Goal: Use online tool/utility

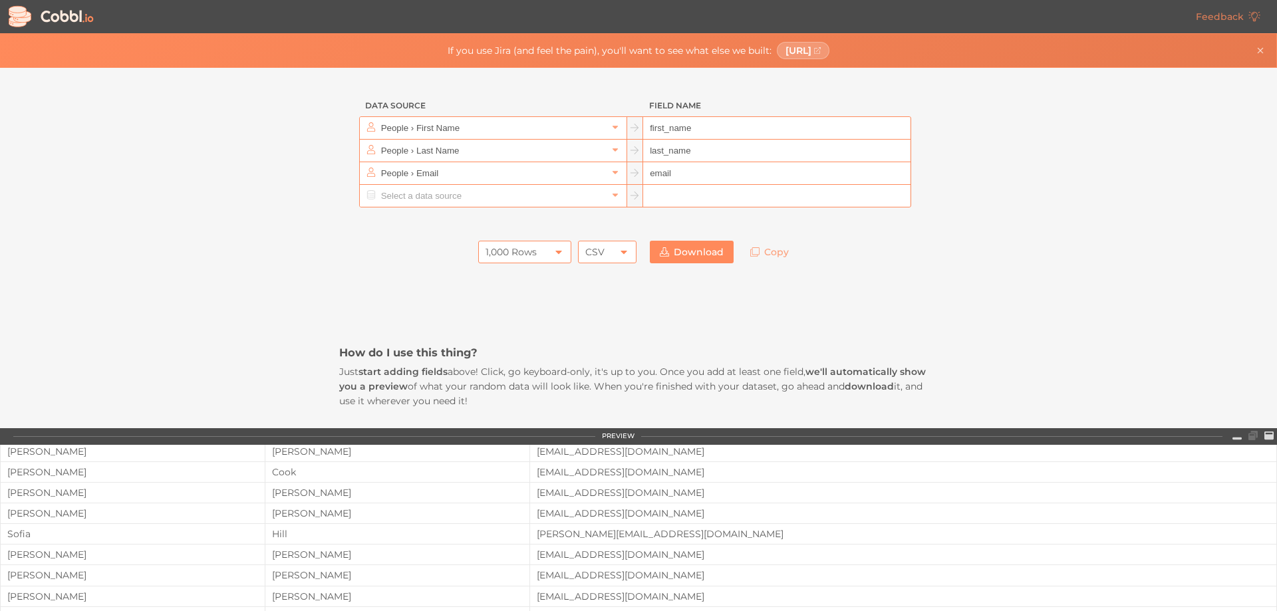
scroll to position [370, 0]
click at [436, 196] on input "text" at bounding box center [493, 196] width 230 height 22
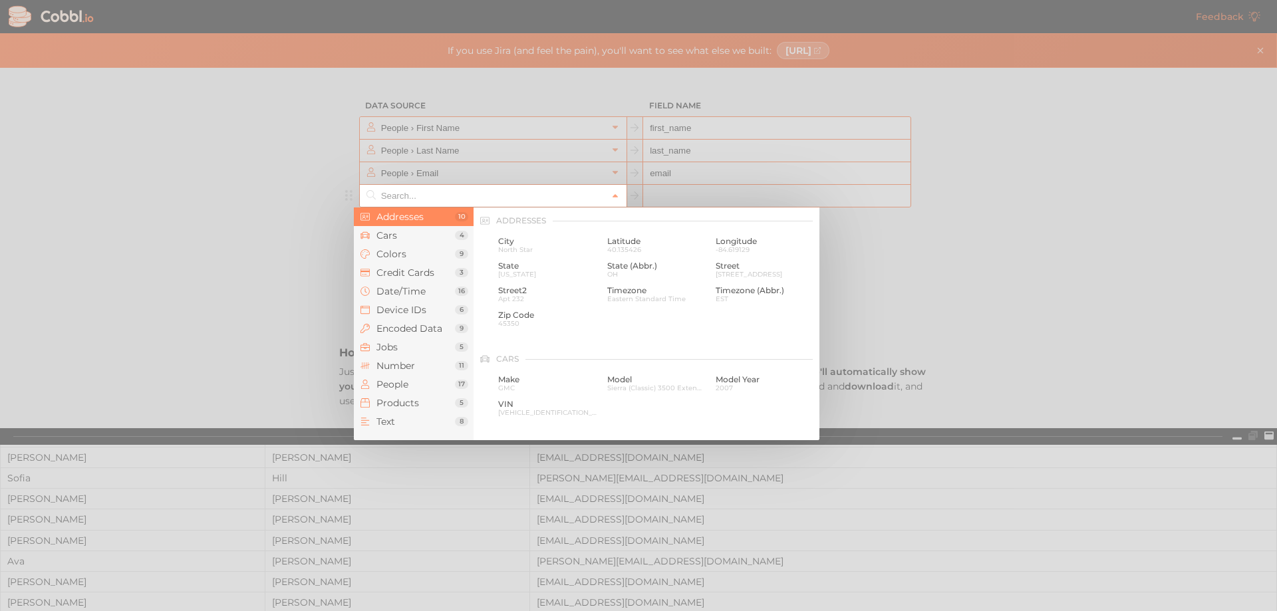
click at [436, 196] on input "text" at bounding box center [493, 196] width 230 height 22
click at [455, 128] on div at bounding box center [638, 305] width 1277 height 611
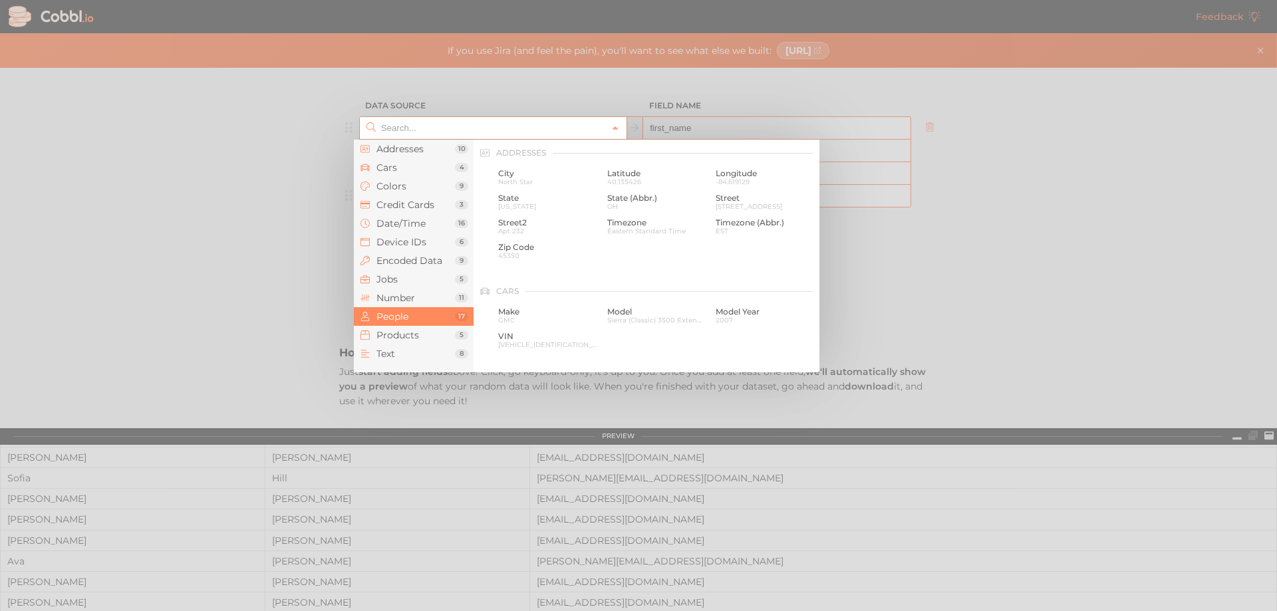
click at [422, 128] on input "text" at bounding box center [493, 128] width 230 height 22
click at [426, 310] on li "People 17" at bounding box center [414, 316] width 120 height 19
click at [418, 349] on span "Text" at bounding box center [416, 354] width 79 height 11
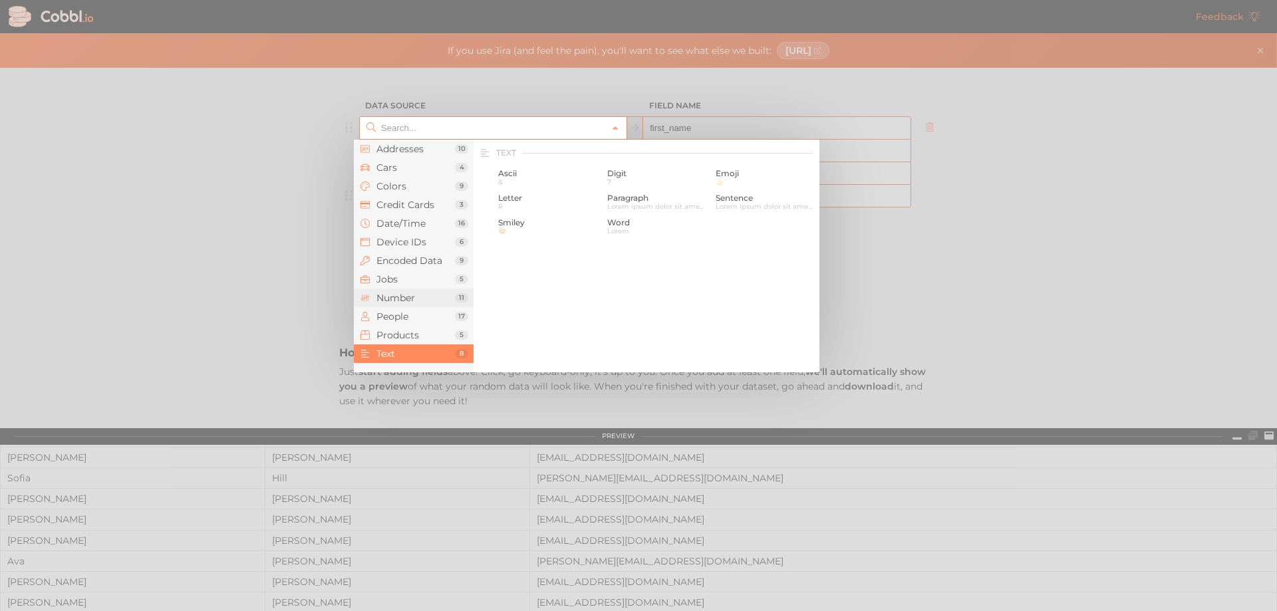
click at [420, 303] on span "Number" at bounding box center [416, 298] width 79 height 11
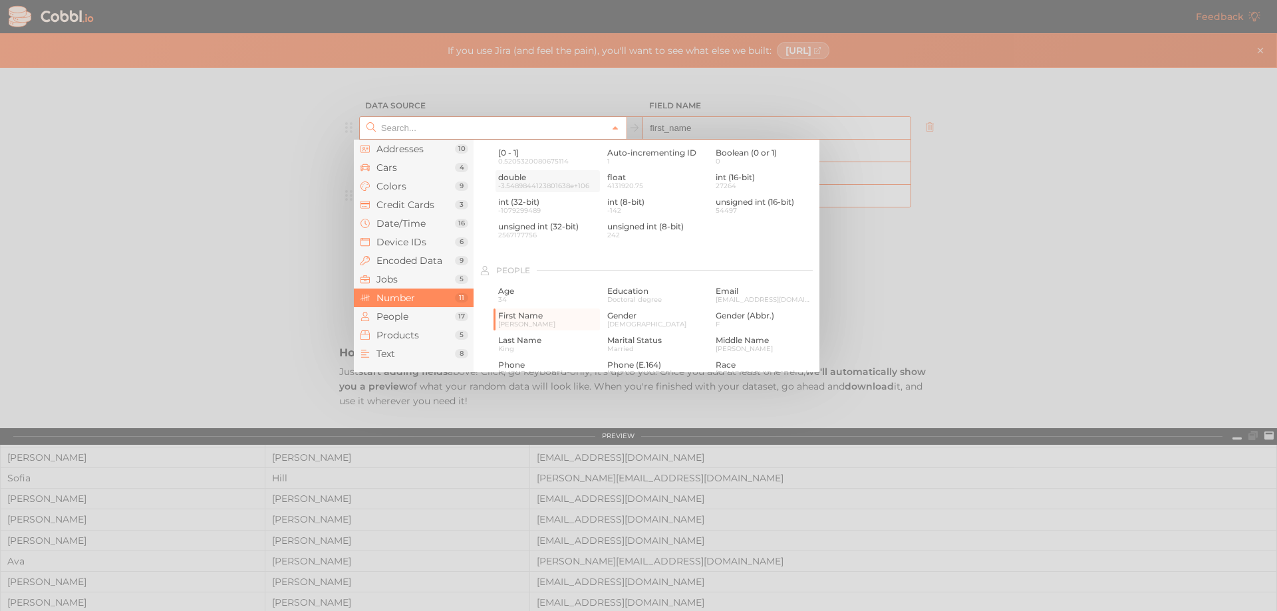
scroll to position [886, 0]
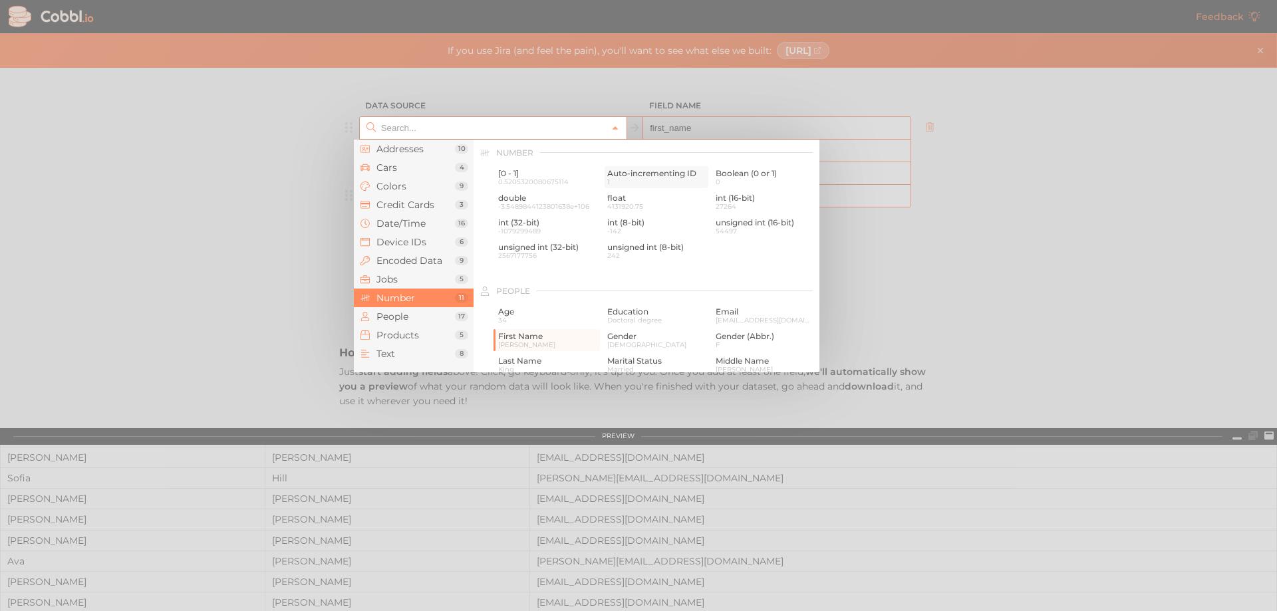
click at [657, 180] on span "1" at bounding box center [656, 181] width 99 height 7
type input "Number › Auto-incrementing ID"
type input "id"
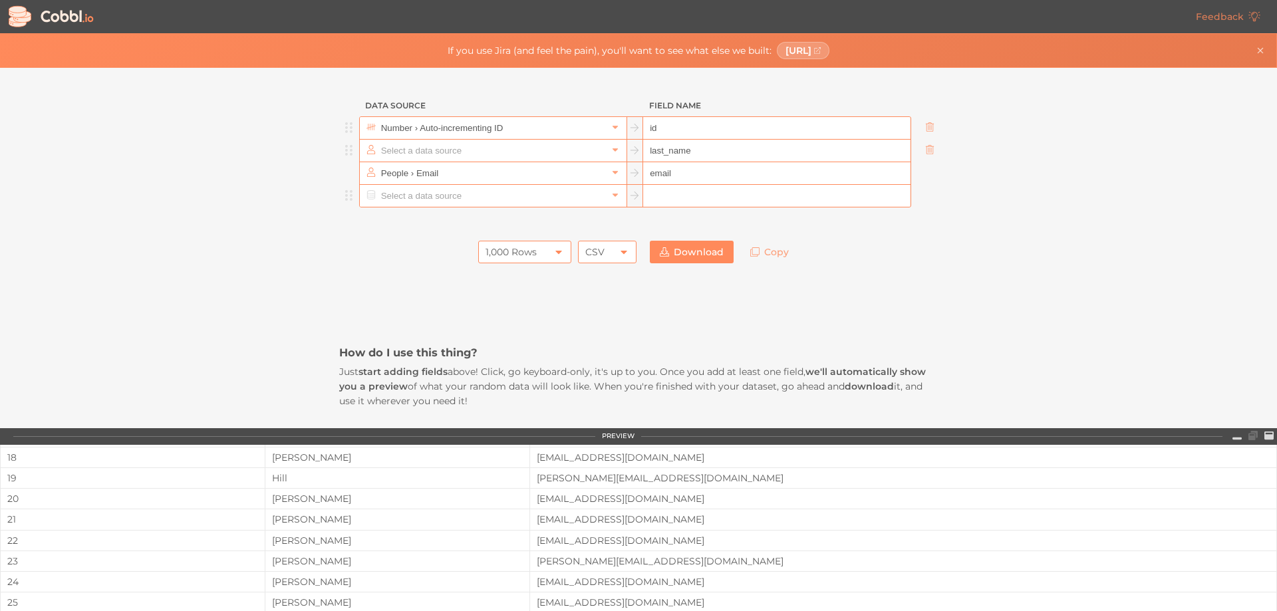
click at [476, 150] on input "text" at bounding box center [493, 151] width 230 height 22
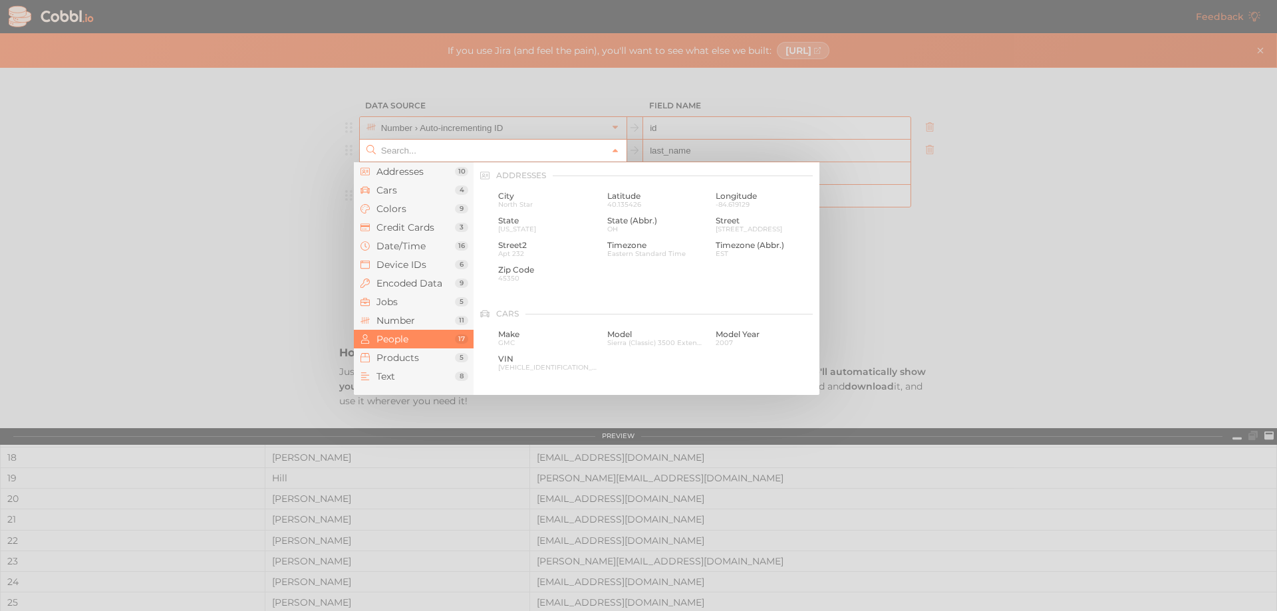
scroll to position [1025, 0]
type input "People › Last Name"
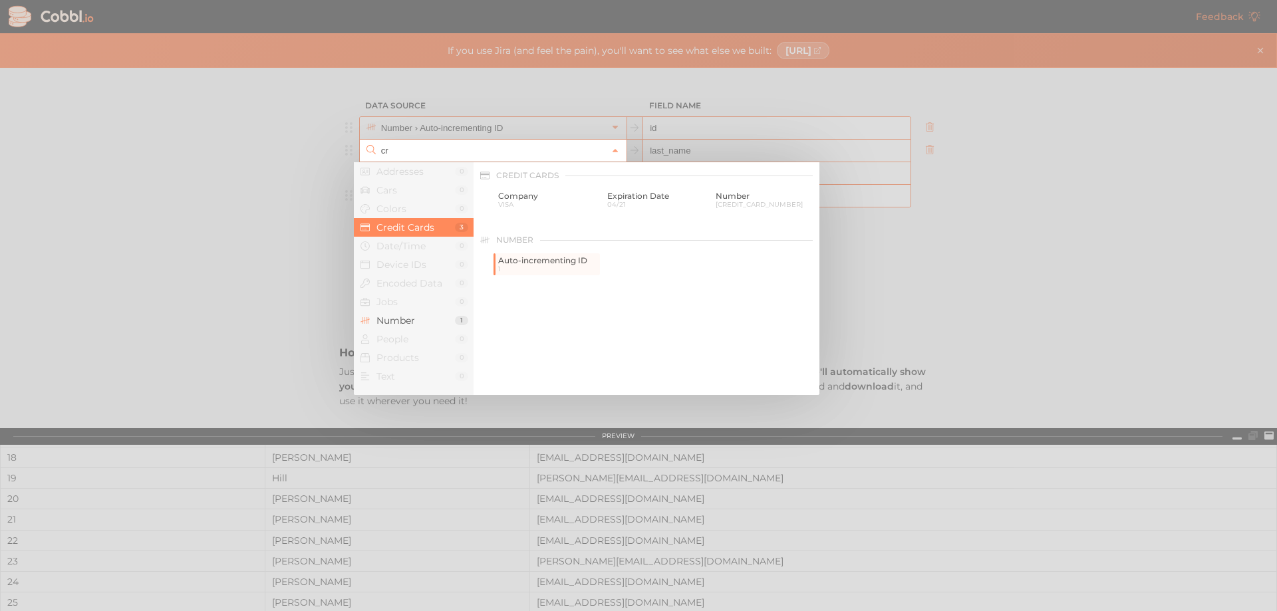
type input "c"
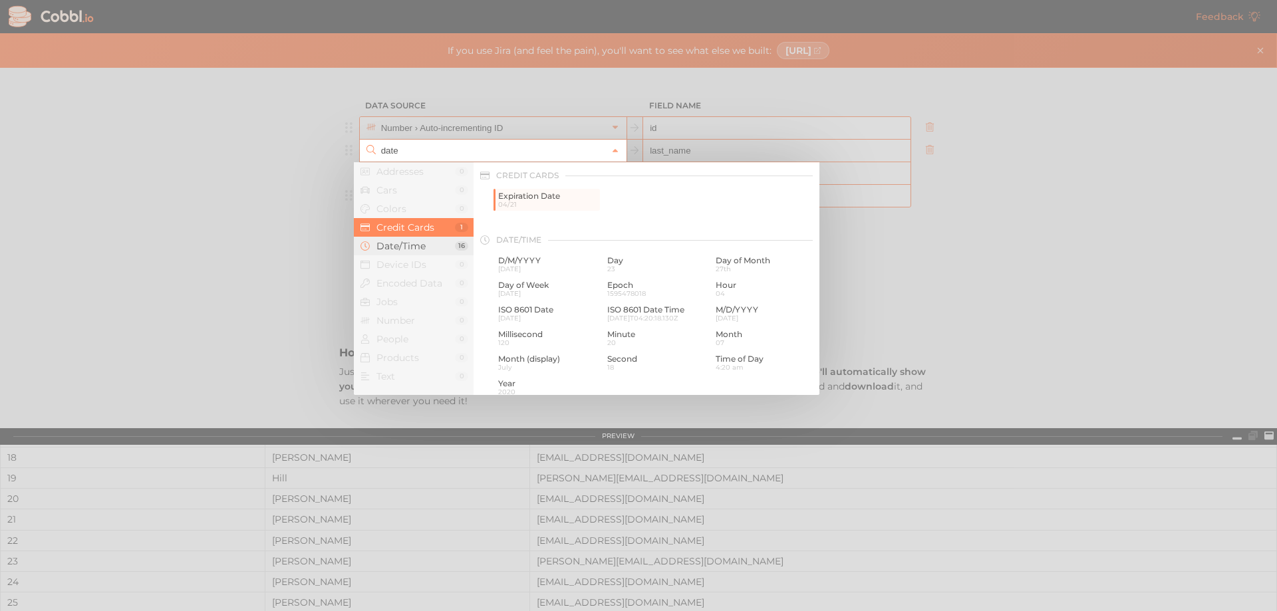
click at [405, 253] on li "Date/Time 16" at bounding box center [414, 246] width 120 height 19
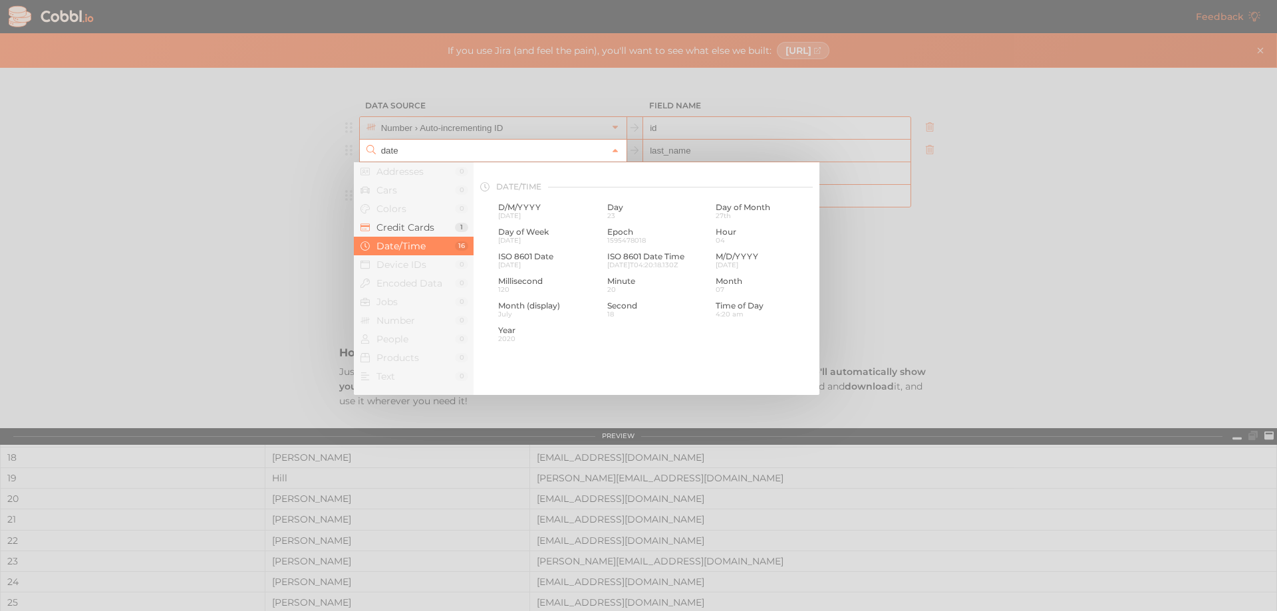
scroll to position [65, 0]
click at [536, 208] on span "[DATE]" at bounding box center [547, 204] width 99 height 7
type input "Date/Time › D/M/YYYY"
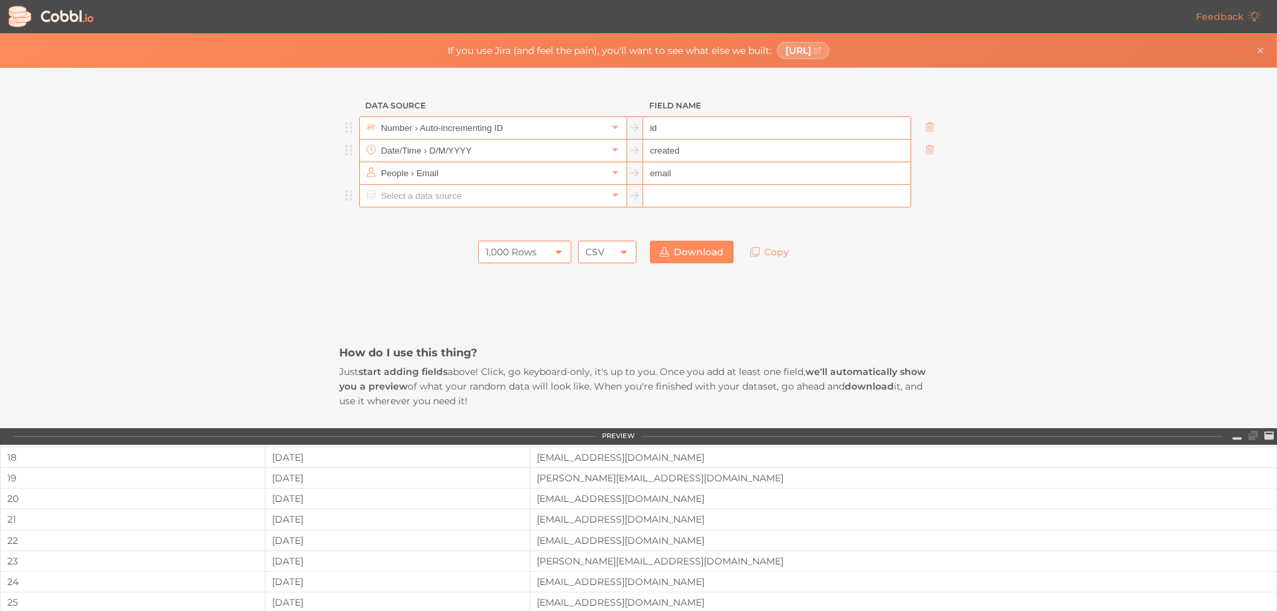
type input "created"
